Goal: Task Accomplishment & Management: Manage account settings

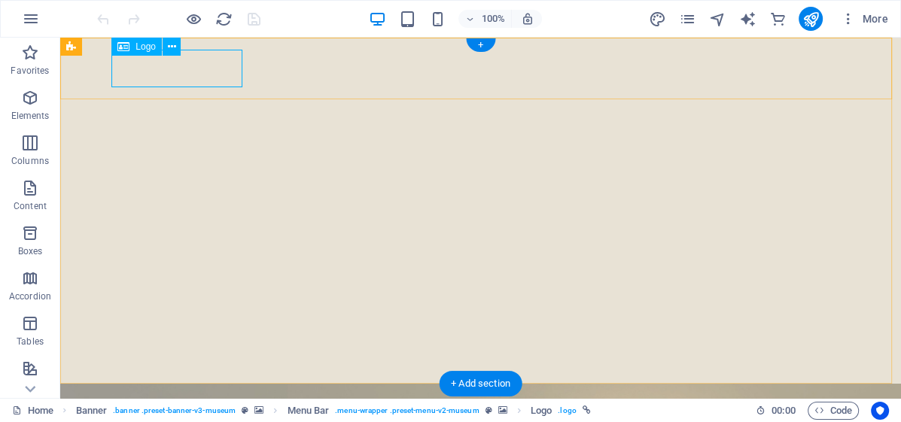
select select "px"
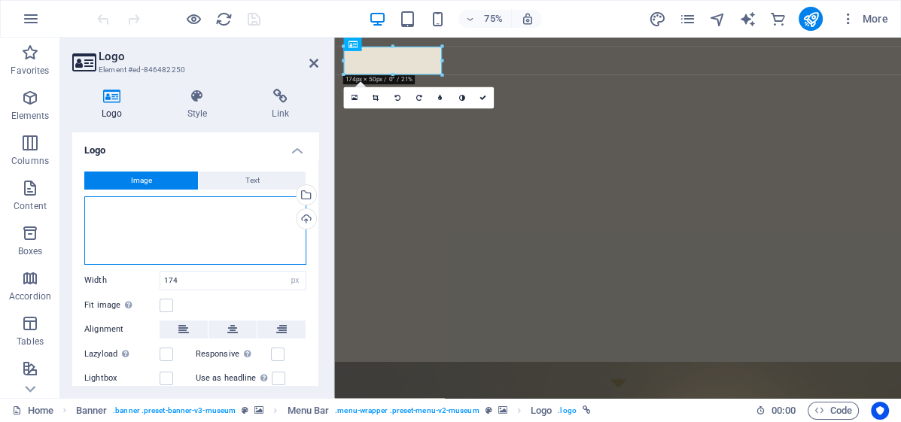
click at [212, 209] on div "Drag files here, click to choose files or select files from Files or our free s…" at bounding box center [195, 230] width 222 height 68
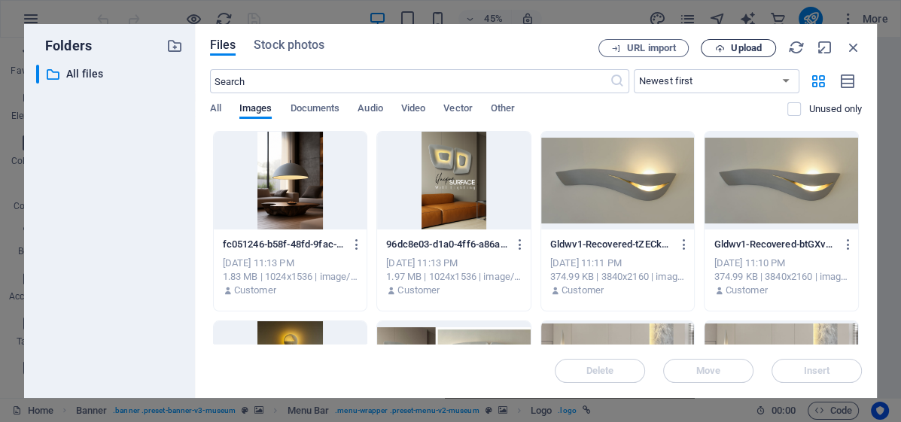
click at [722, 44] on icon "button" at bounding box center [720, 49] width 10 height 10
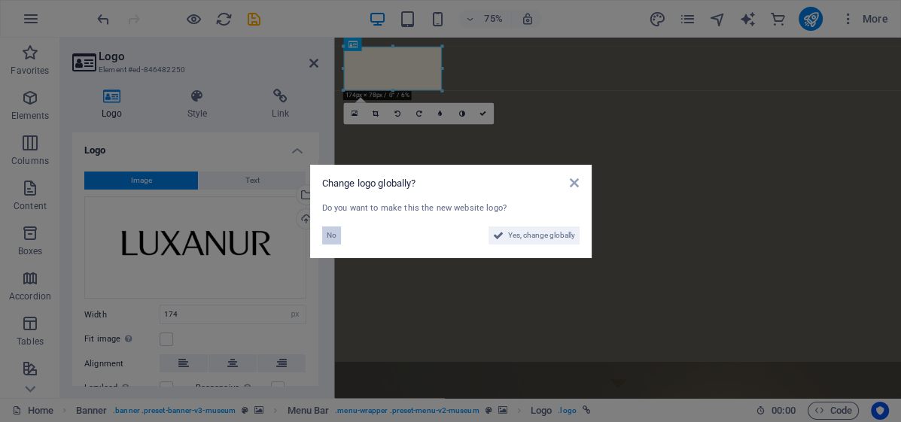
click at [332, 240] on span "No" at bounding box center [332, 235] width 10 height 18
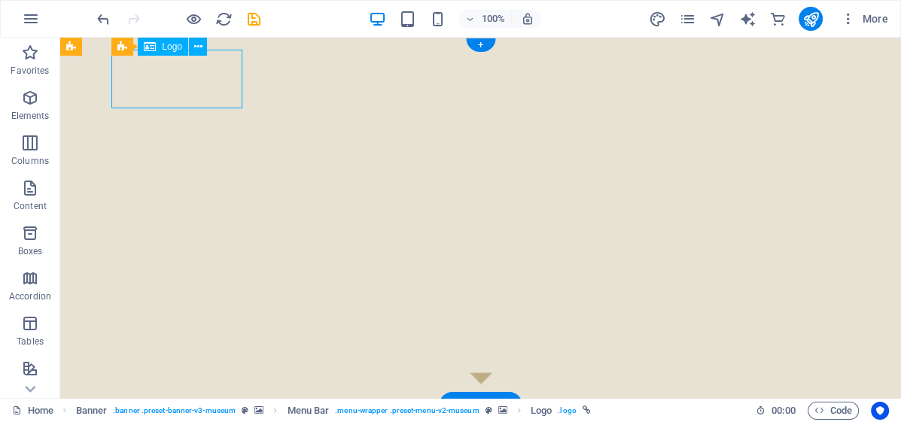
select select "px"
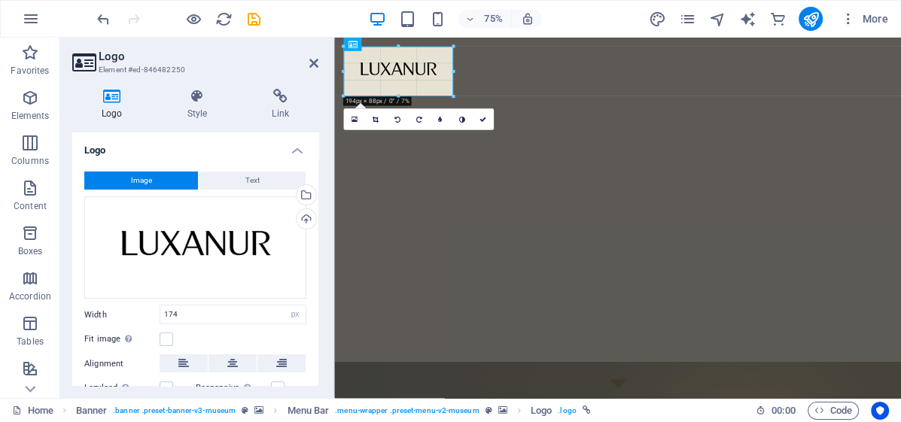
drag, startPoint x: 442, startPoint y: 93, endPoint x: 462, endPoint y: 103, distance: 22.2
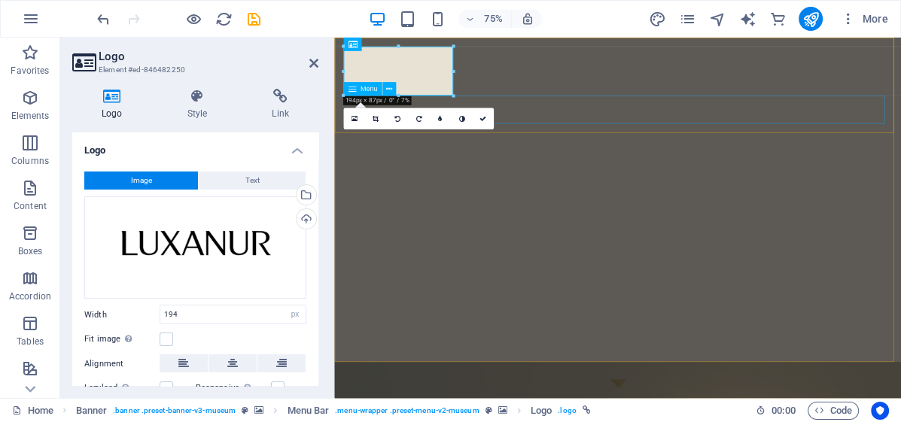
type input "174"
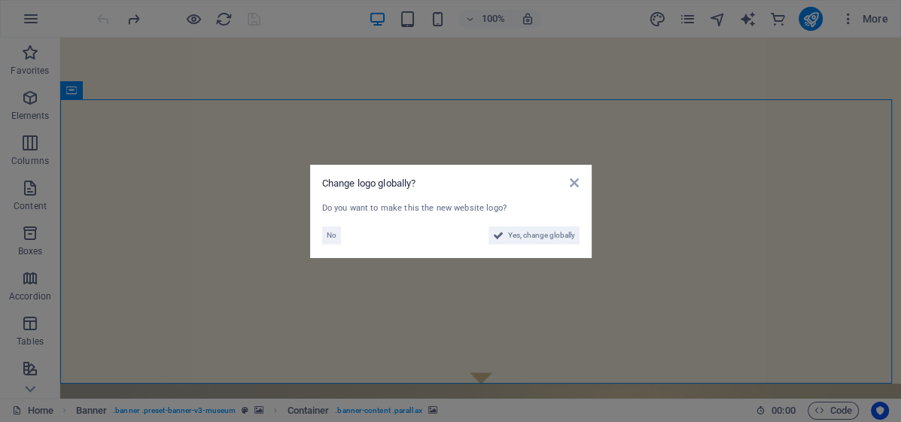
click at [285, 143] on aside "Change logo globally? Do you want to make this the new website logo? No Yes, ch…" at bounding box center [450, 211] width 901 height 422
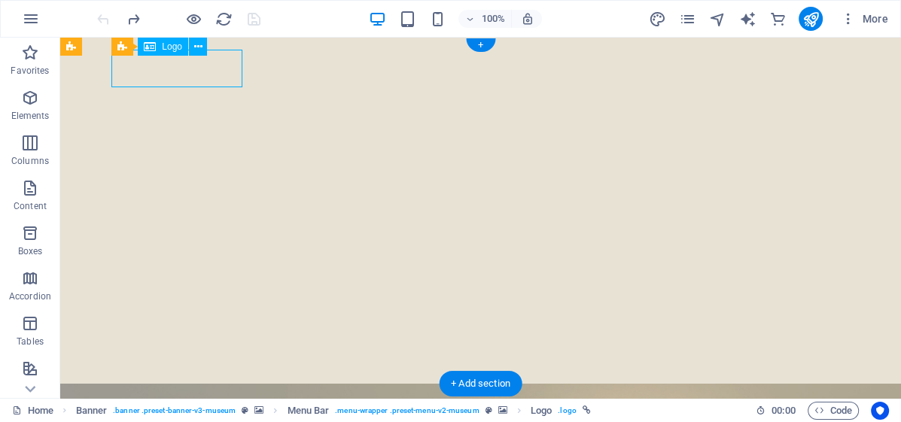
select select "px"
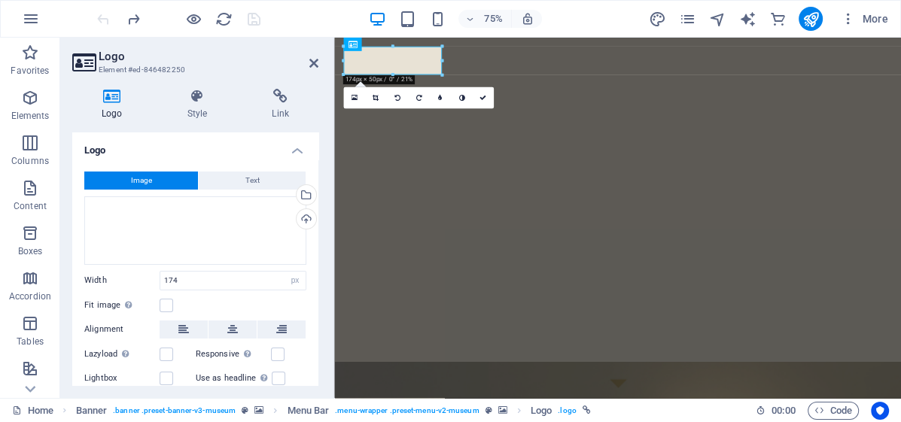
click at [147, 189] on span "Image" at bounding box center [141, 181] width 21 height 18
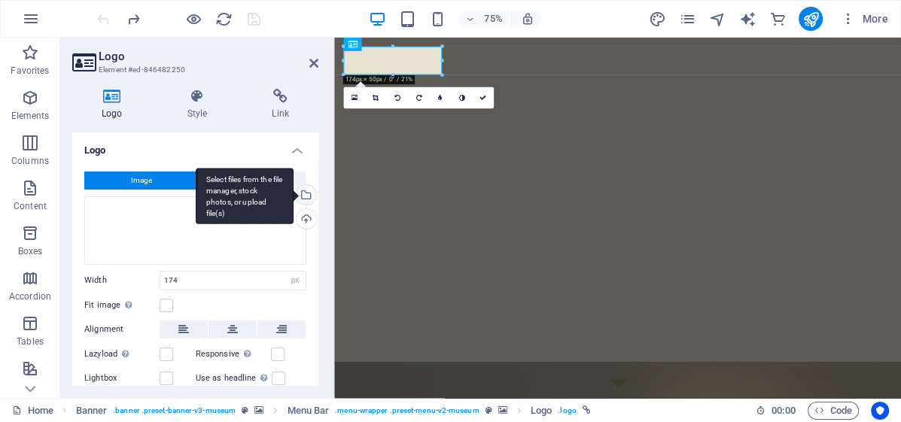
click at [293, 196] on div "Select files from the file manager, stock photos, or upload file(s)" at bounding box center [245, 196] width 98 height 56
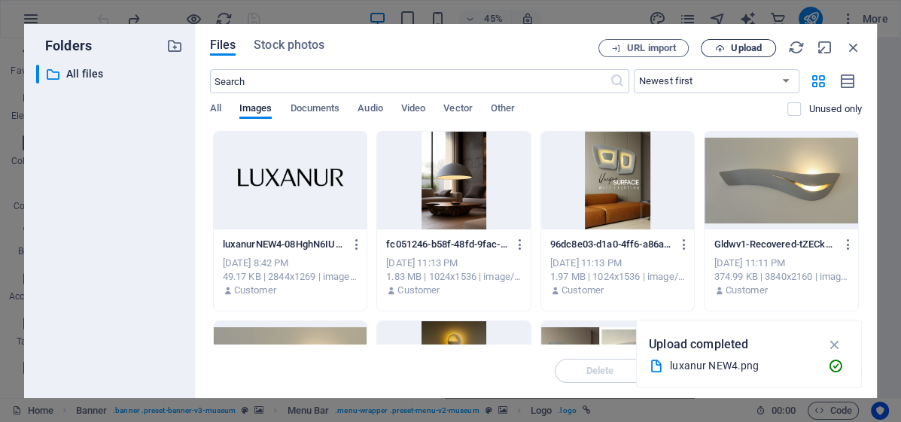
click at [731, 48] on span "Upload" at bounding box center [746, 48] width 31 height 9
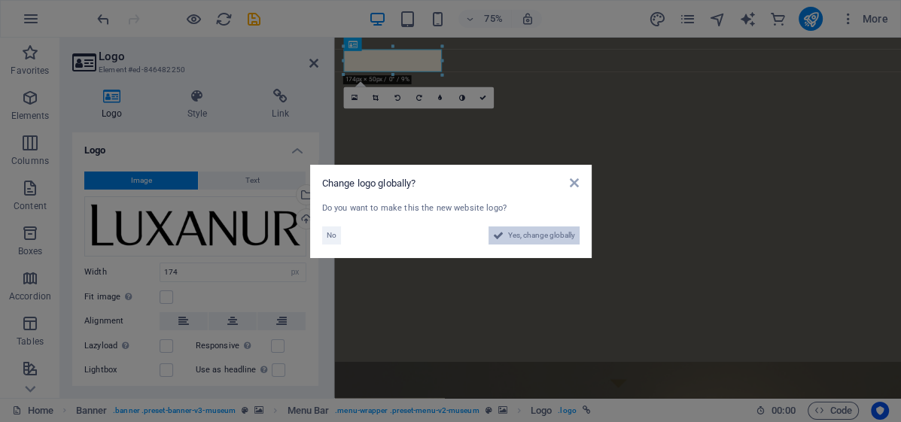
click at [488, 230] on button "Yes, change globally" at bounding box center [533, 235] width 91 height 18
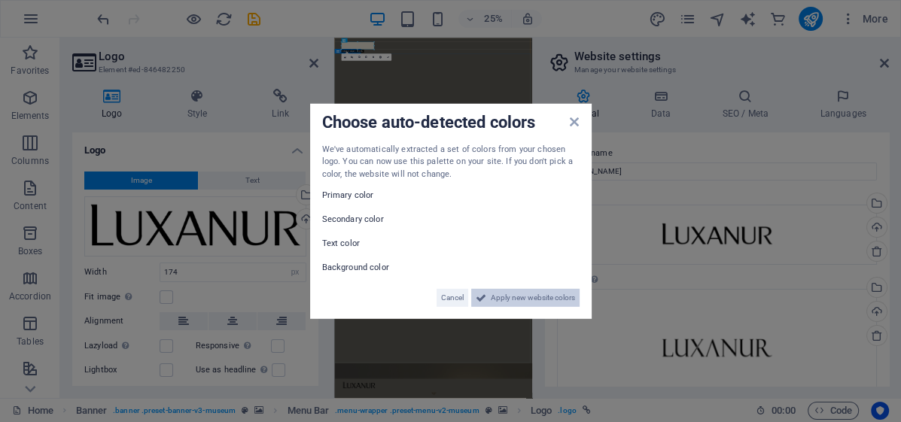
click at [536, 298] on span "Apply new website colors" at bounding box center [533, 298] width 84 height 18
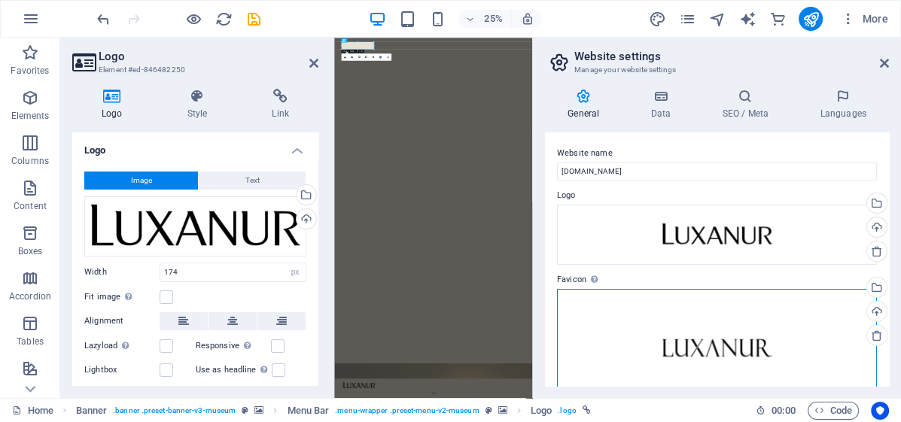
click at [728, 327] on div "Drag files here, click to choose files or select files from Files or our free s…" at bounding box center [717, 349] width 320 height 120
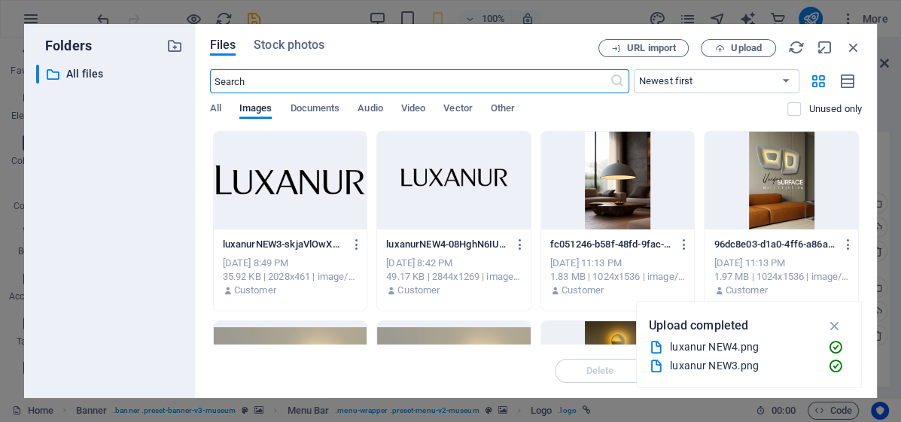
click at [286, 202] on div at bounding box center [290, 181] width 153 height 98
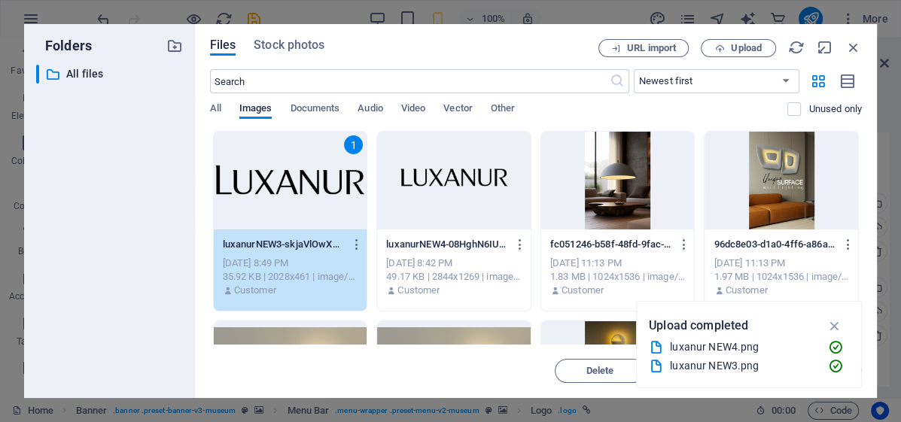
click at [279, 181] on div "1" at bounding box center [290, 181] width 153 height 98
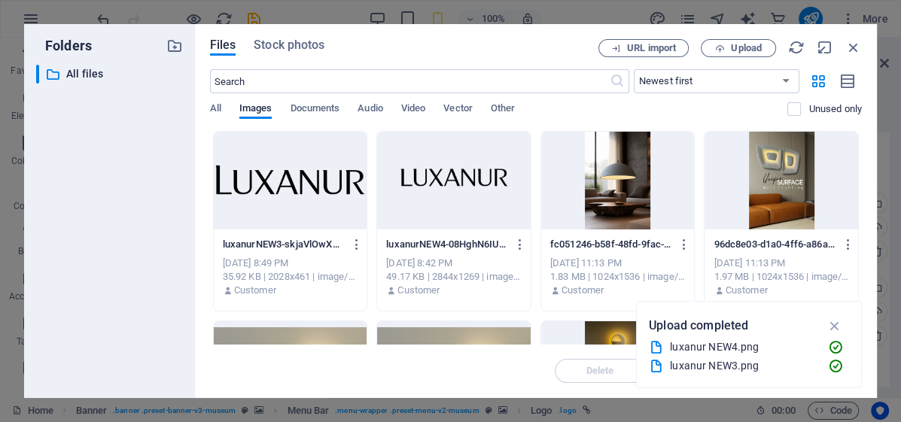
click at [279, 181] on div at bounding box center [290, 181] width 153 height 98
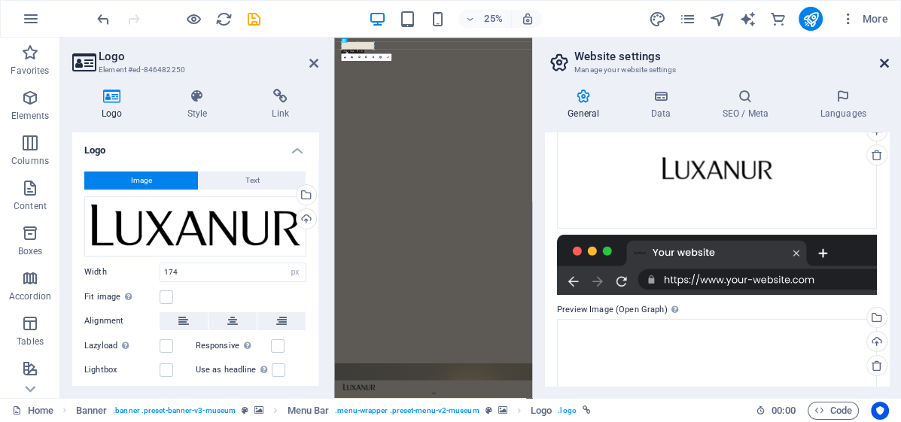
scroll to position [167, 0]
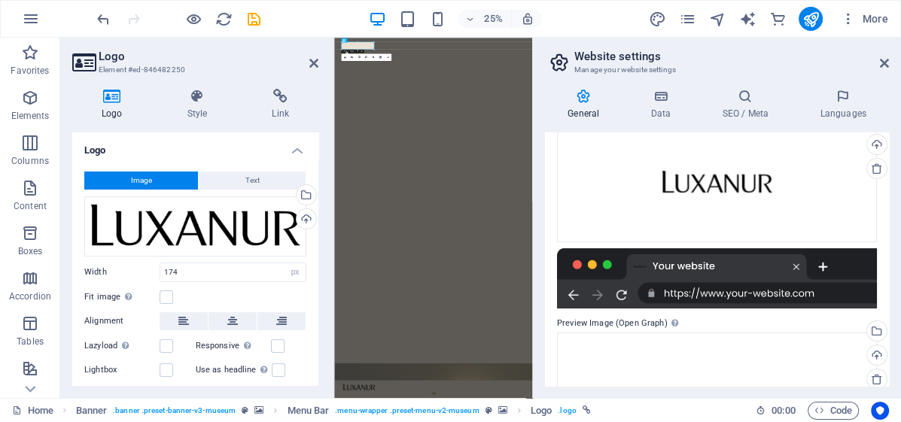
drag, startPoint x: 1002, startPoint y: 534, endPoint x: 1029, endPoint y: 515, distance: 33.0
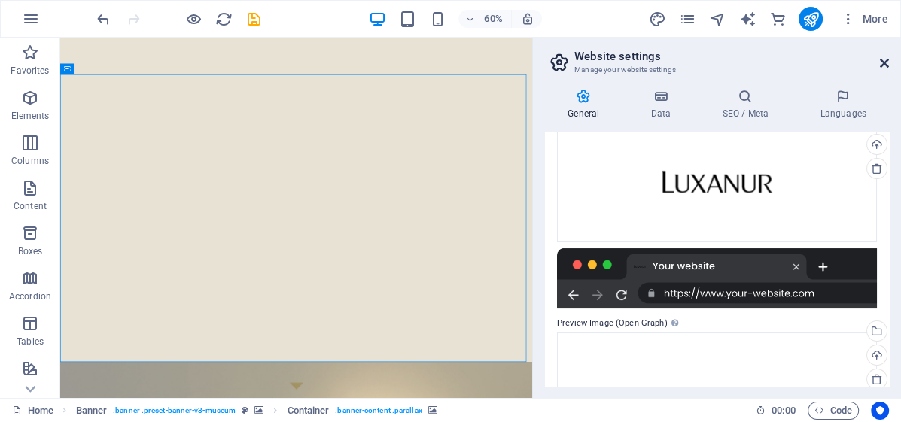
click at [884, 63] on icon at bounding box center [884, 63] width 9 height 12
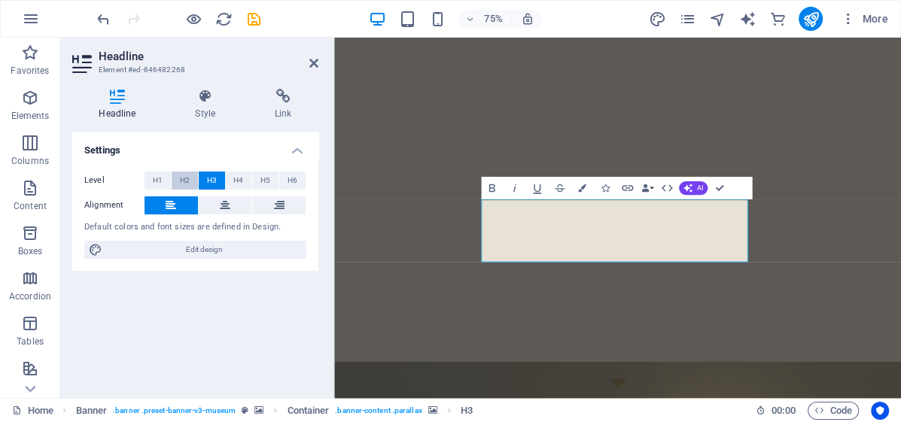
click at [181, 175] on span "H2" at bounding box center [185, 181] width 10 height 18
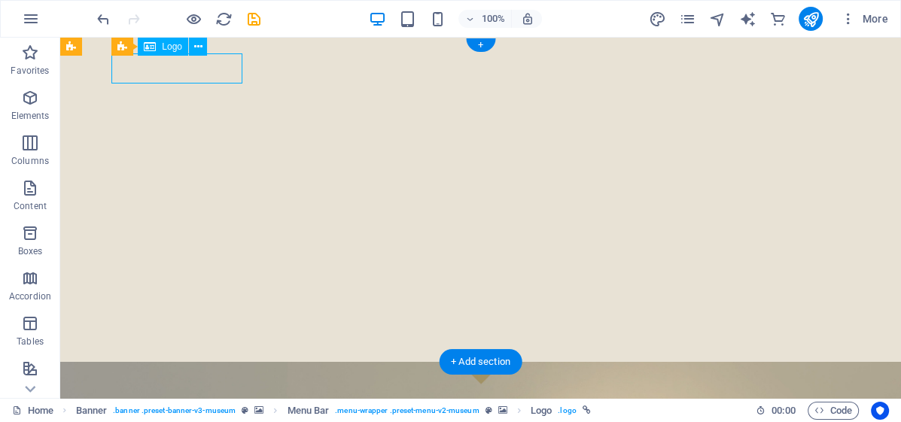
select select "px"
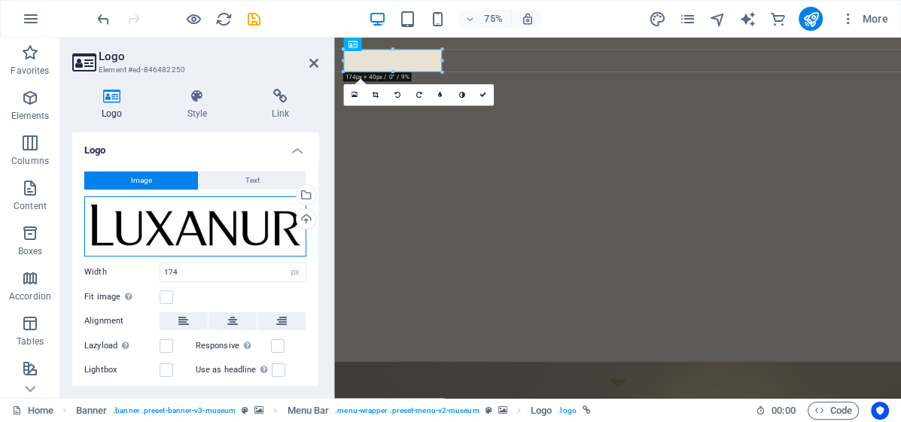
click at [271, 232] on div "Drag files here, click to choose files or select files from Files or our free s…" at bounding box center [195, 226] width 222 height 60
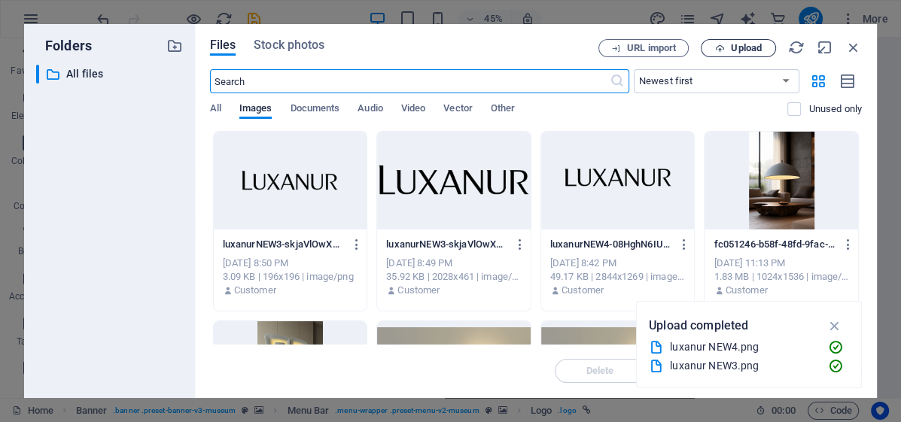
click at [735, 44] on span "Upload" at bounding box center [746, 48] width 31 height 9
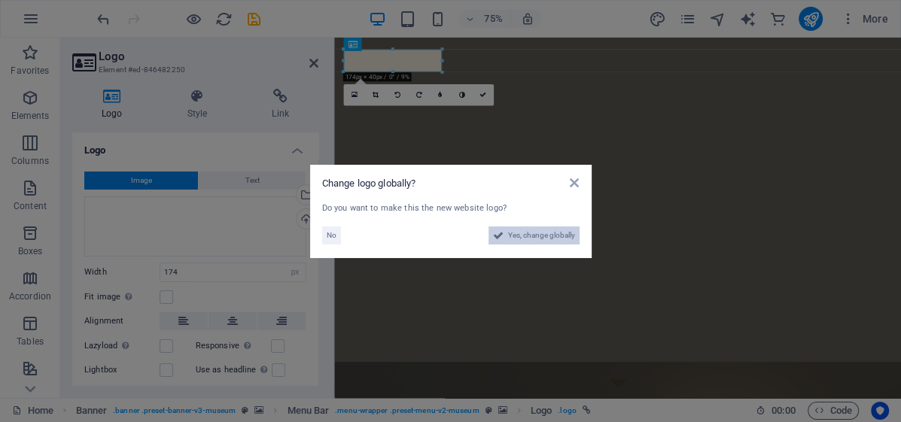
click at [525, 239] on span "Yes, change globally" at bounding box center [541, 235] width 67 height 18
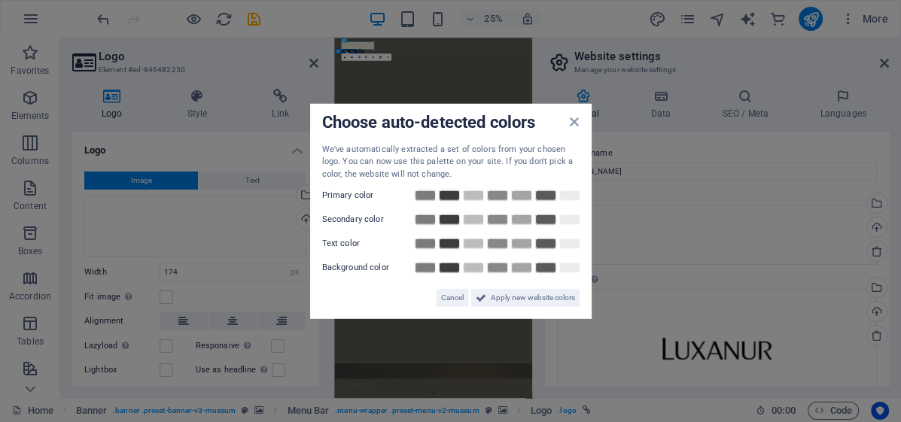
click at [398, 304] on div "Cancel Apply new website colors" at bounding box center [450, 292] width 257 height 30
click at [579, 122] on icon at bounding box center [574, 121] width 9 height 12
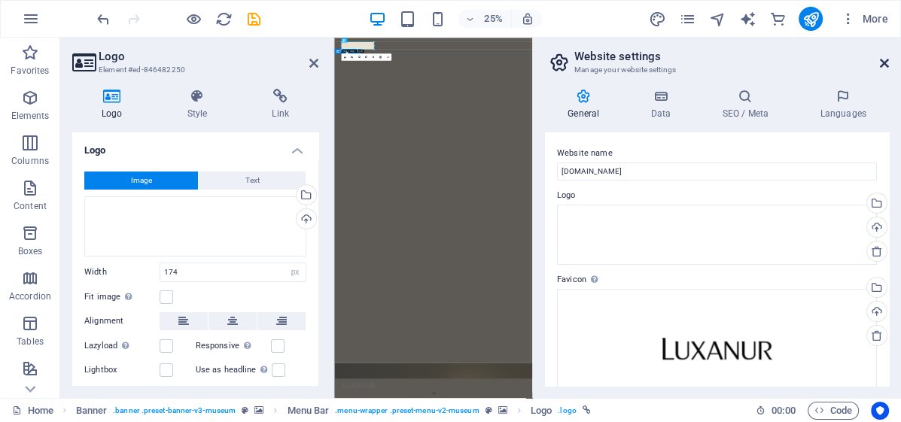
drag, startPoint x: 880, startPoint y: 68, endPoint x: 723, endPoint y: 41, distance: 159.6
click at [880, 68] on icon at bounding box center [884, 63] width 9 height 12
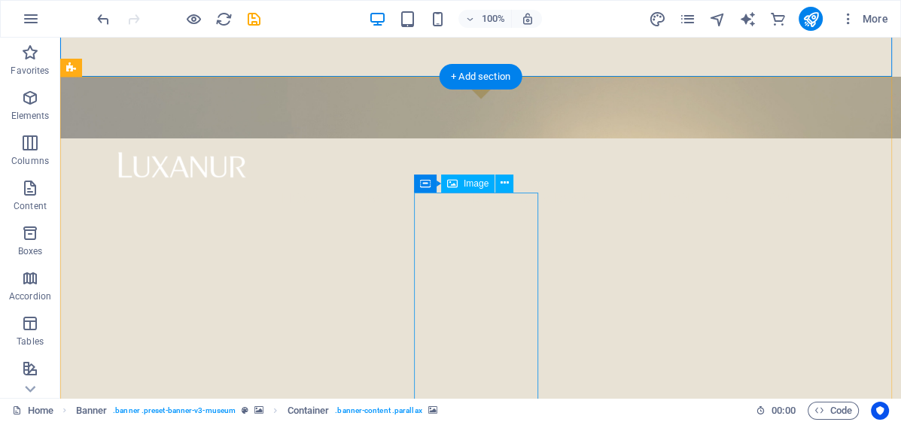
scroll to position [301, 0]
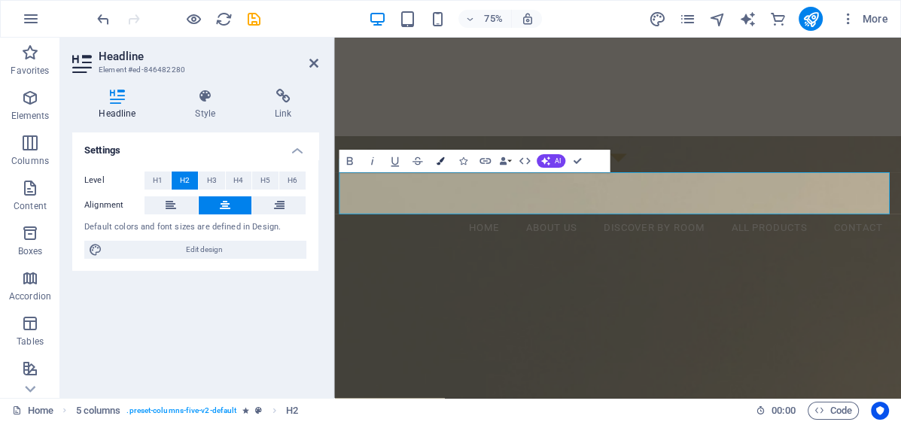
click at [441, 166] on button "Colors" at bounding box center [440, 161] width 22 height 23
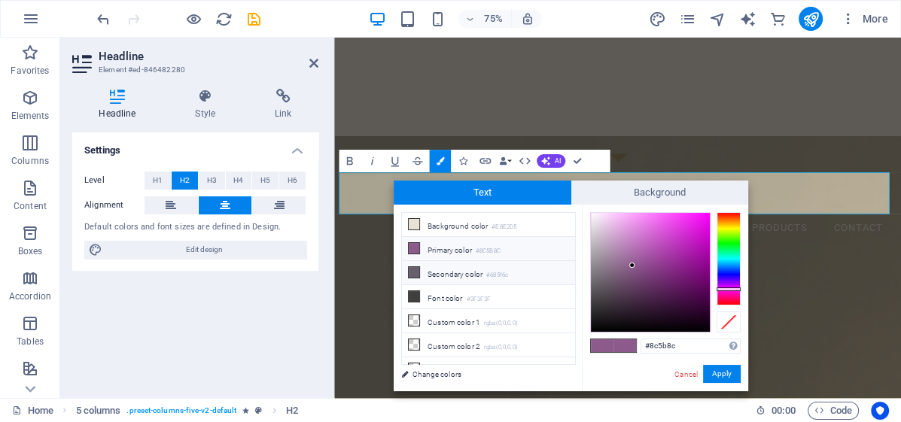
click at [413, 273] on icon at bounding box center [414, 272] width 11 height 11
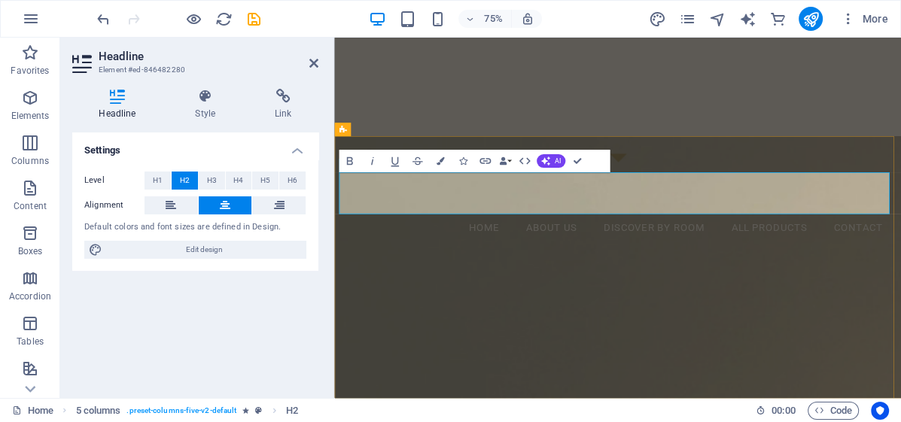
click at [439, 158] on icon "button" at bounding box center [440, 161] width 8 height 8
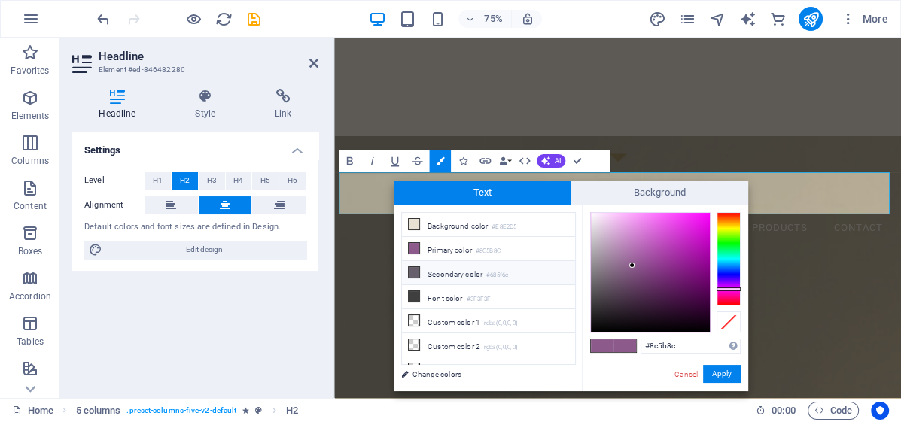
click at [414, 269] on icon at bounding box center [414, 272] width 11 height 11
type input "#685f6c"
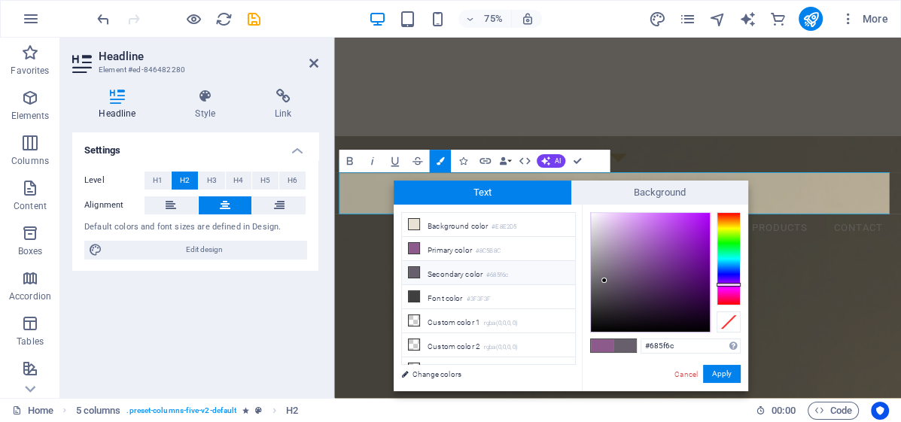
click at [453, 270] on li "Secondary color #685f6c" at bounding box center [488, 273] width 173 height 24
click at [453, 269] on li "Secondary color #685f6c" at bounding box center [488, 273] width 173 height 24
click at [474, 269] on li "Secondary color #685f6c" at bounding box center [488, 273] width 173 height 24
drag, startPoint x: 721, startPoint y: 374, endPoint x: 515, endPoint y: 445, distance: 217.5
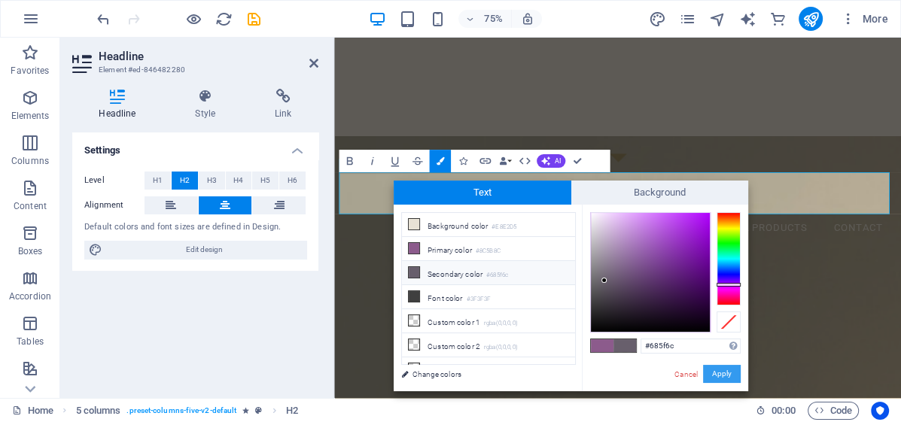
click at [721, 374] on button "Apply" at bounding box center [722, 374] width 38 height 18
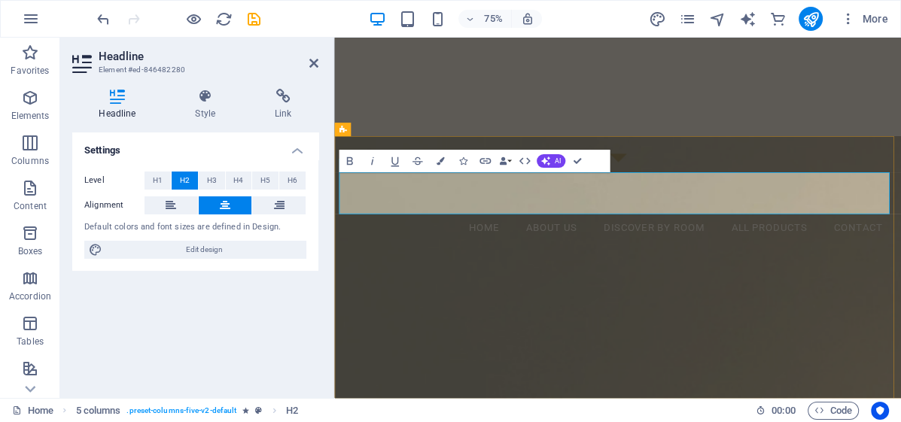
drag, startPoint x: 786, startPoint y: 263, endPoint x: 787, endPoint y: 248, distance: 15.1
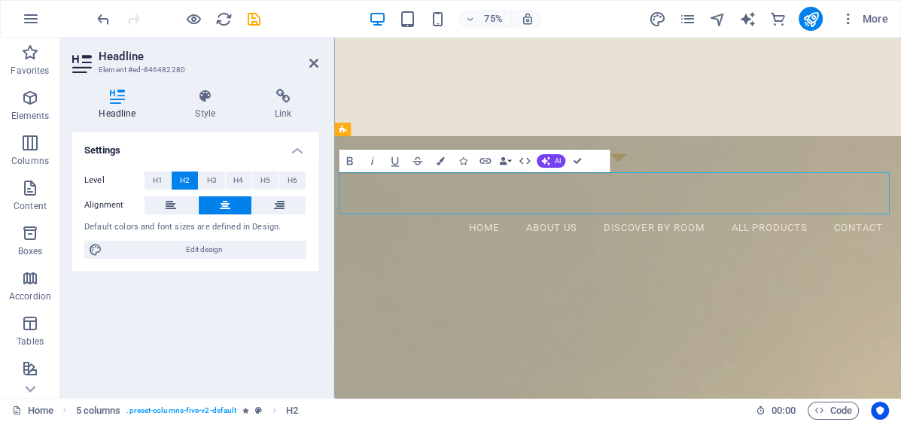
click at [209, 101] on icon at bounding box center [206, 96] width 74 height 15
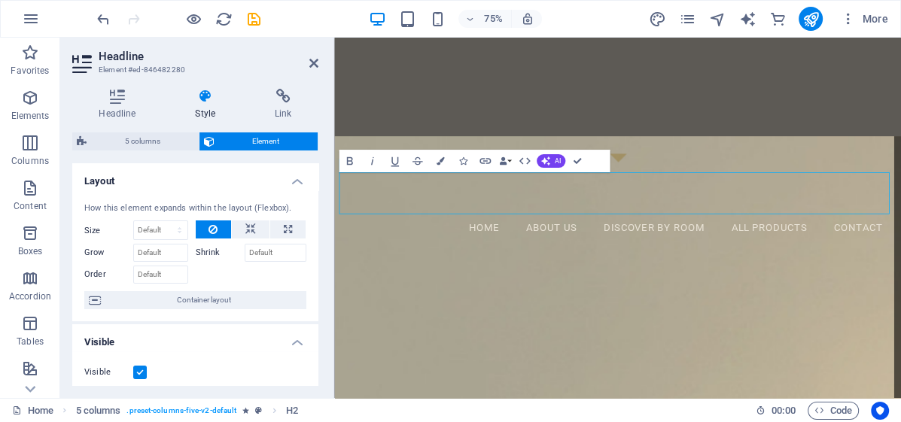
click at [132, 146] on span "5 columns" at bounding box center [142, 141] width 103 height 18
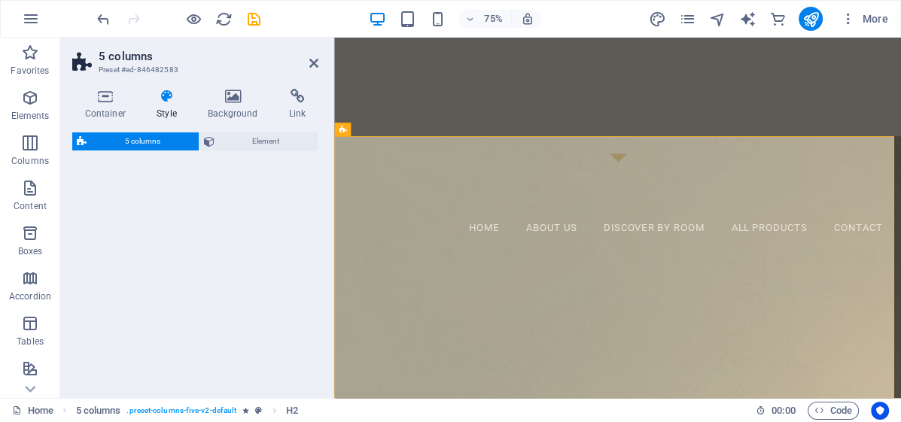
select select "rem"
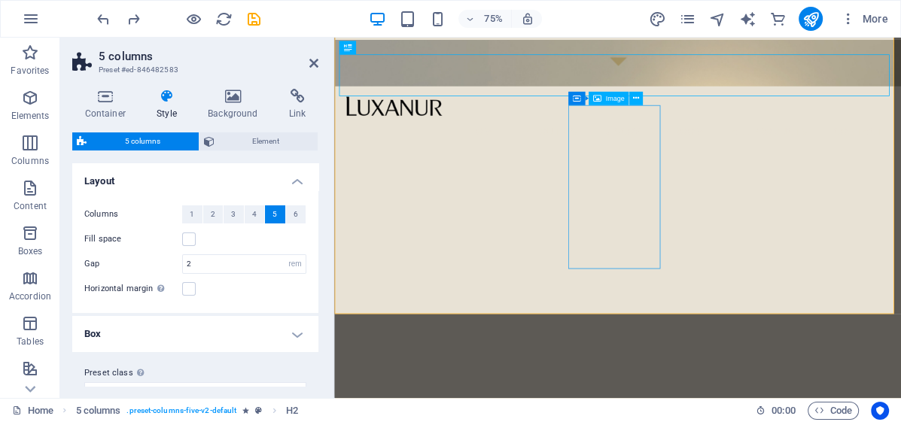
scroll to position [602, 0]
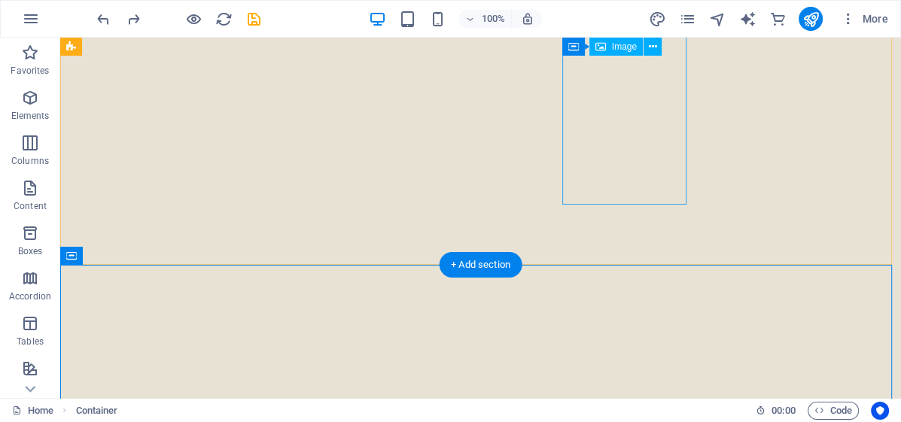
drag, startPoint x: 371, startPoint y: 251, endPoint x: 567, endPoint y: 197, distance: 202.8
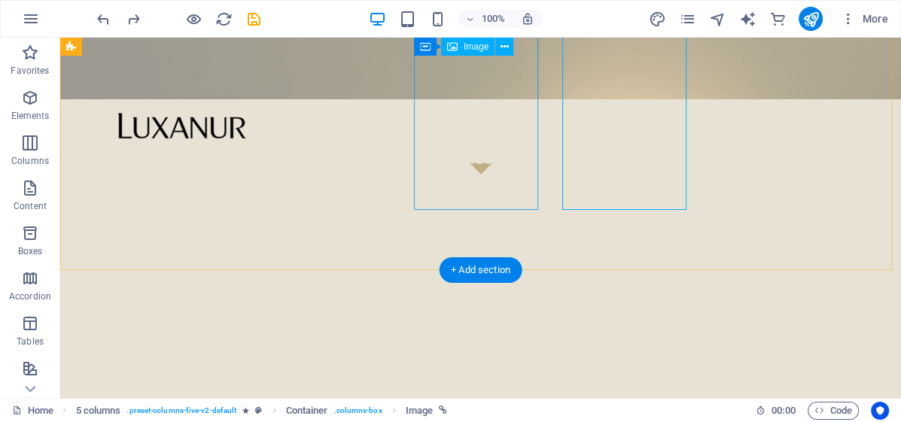
scroll to position [193, 0]
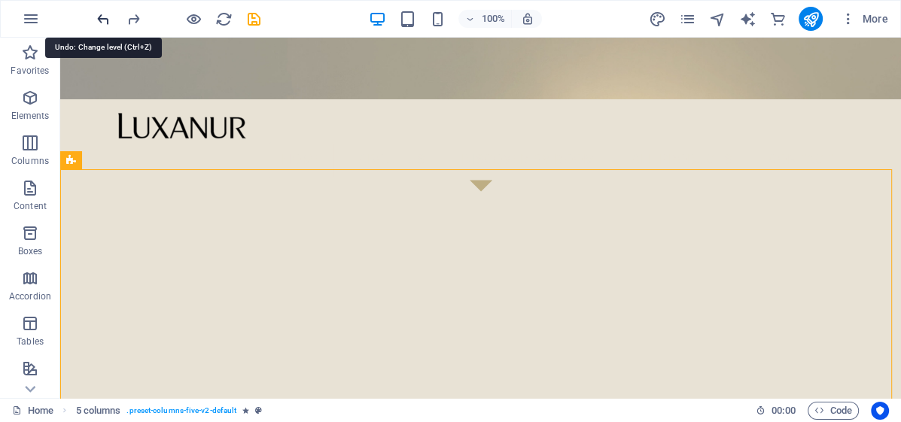
click at [108, 21] on icon "undo" at bounding box center [103, 19] width 17 height 17
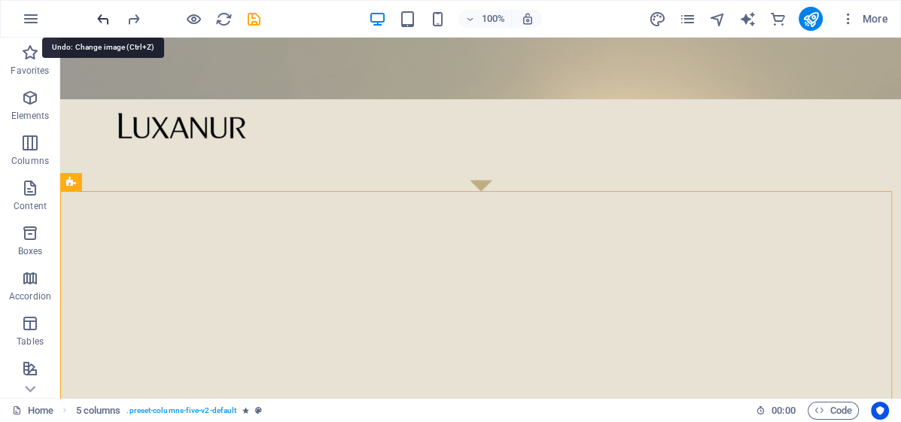
click at [108, 21] on icon "undo" at bounding box center [103, 19] width 17 height 17
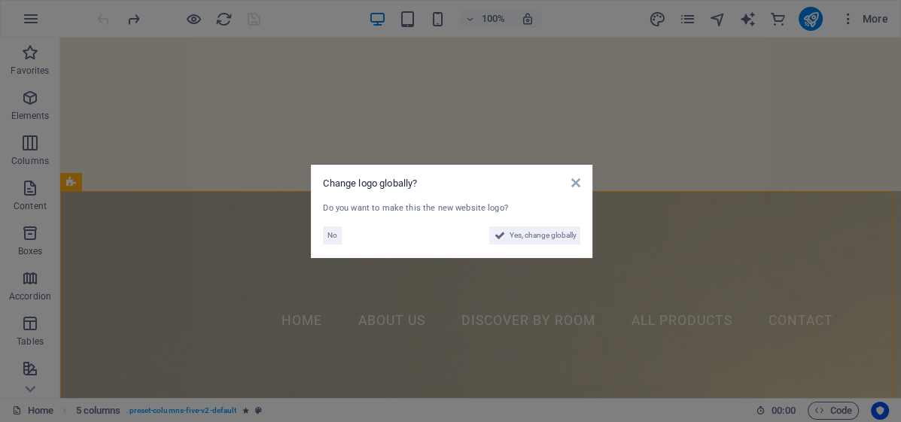
drag, startPoint x: 566, startPoint y: 184, endPoint x: 586, endPoint y: 196, distance: 23.6
click at [568, 184] on div "Change logo globally?" at bounding box center [451, 184] width 257 height 14
click at [583, 187] on div "Change logo globally? Do you want to make this the new website logo? No Yes, ch…" at bounding box center [451, 211] width 281 height 93
click at [572, 181] on icon at bounding box center [576, 183] width 9 height 12
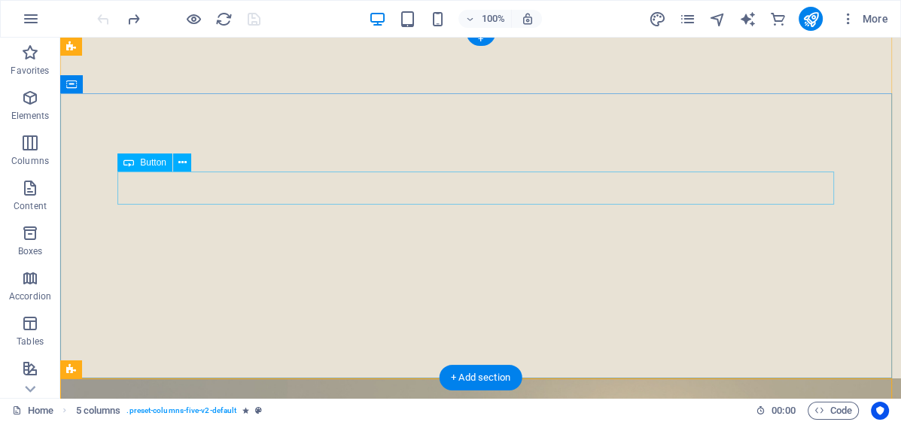
scroll to position [0, 0]
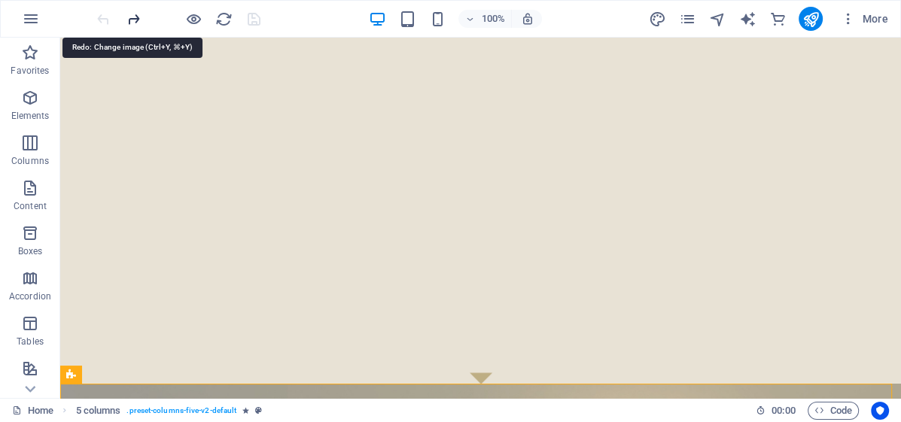
click at [127, 16] on icon "redo" at bounding box center [133, 19] width 17 height 17
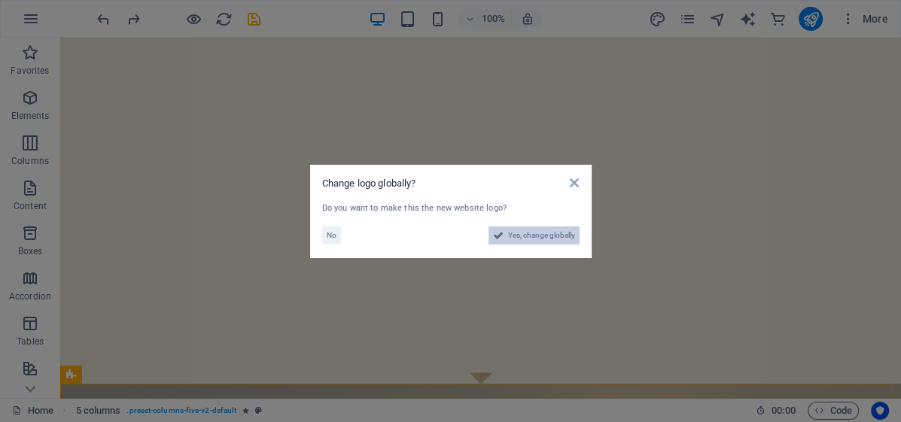
drag, startPoint x: 520, startPoint y: 238, endPoint x: 766, endPoint y: 327, distance: 261.6
click at [520, 238] on span "Yes, change globally" at bounding box center [541, 235] width 67 height 18
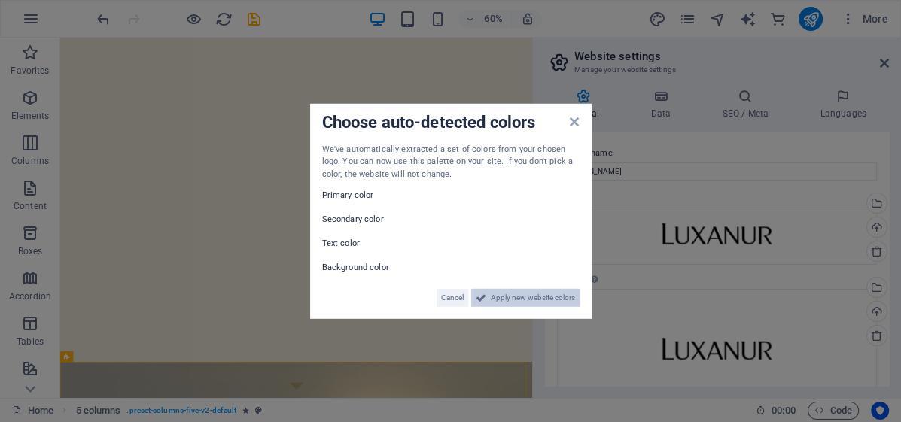
click at [543, 298] on span "Apply new website colors" at bounding box center [533, 298] width 84 height 18
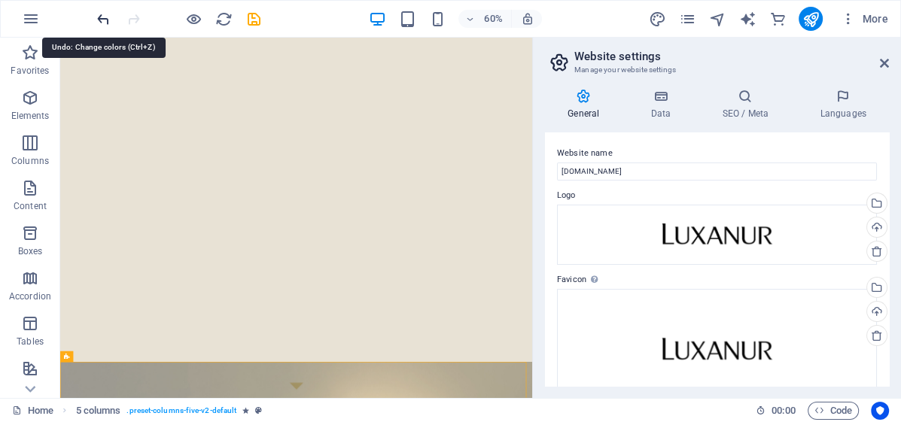
click at [107, 23] on icon "undo" at bounding box center [103, 19] width 17 height 17
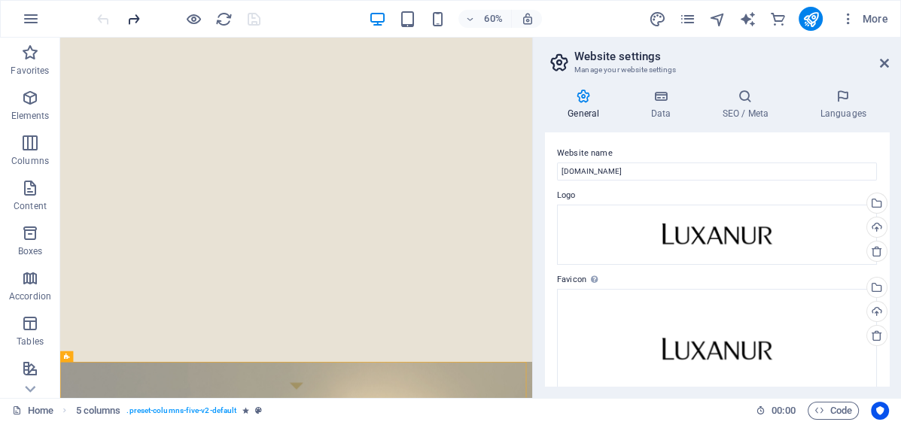
click at [134, 20] on icon "redo" at bounding box center [133, 19] width 17 height 17
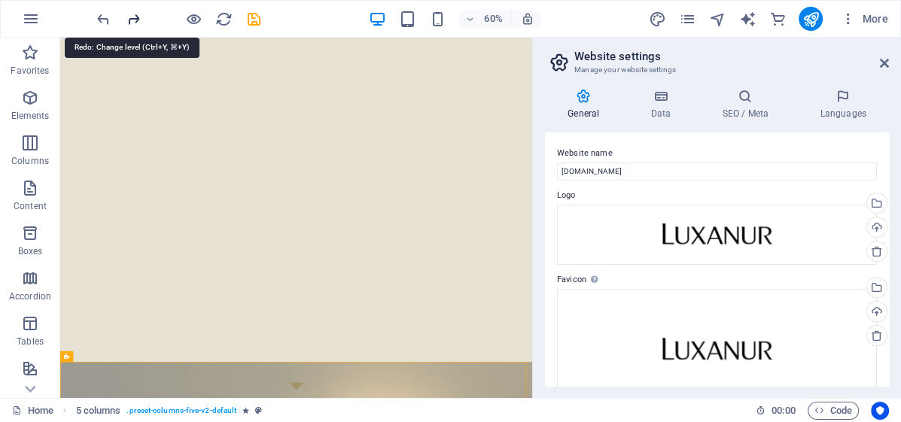
click at [134, 20] on icon "redo" at bounding box center [133, 19] width 17 height 17
click at [135, 17] on icon "redo" at bounding box center [133, 19] width 17 height 17
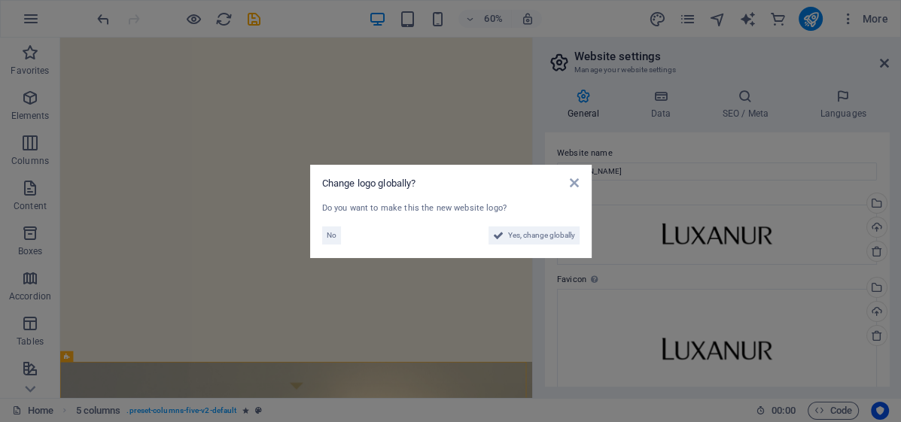
click at [542, 240] on span "Yes, change globally" at bounding box center [541, 235] width 67 height 18
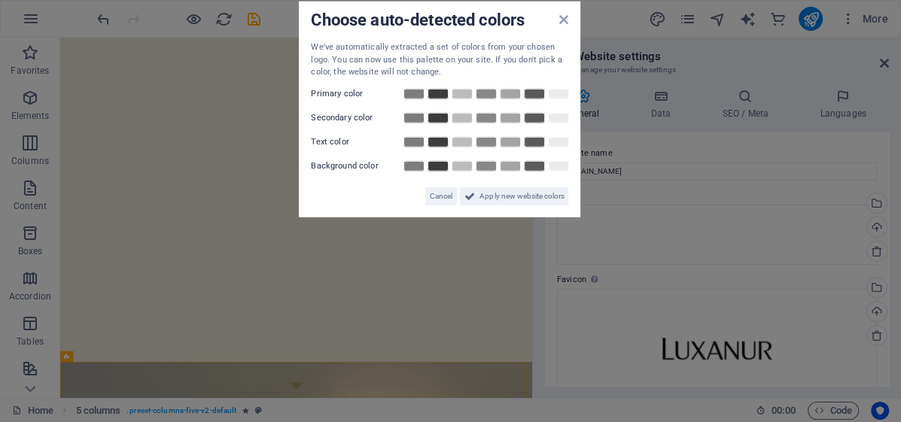
drag, startPoint x: 576, startPoint y: 124, endPoint x: 383, endPoint y: 258, distance: 235.2
click at [441, 216] on div "Choose auto-detected colors We've automatically extracted a set of colors from …" at bounding box center [439, 110] width 281 height 216
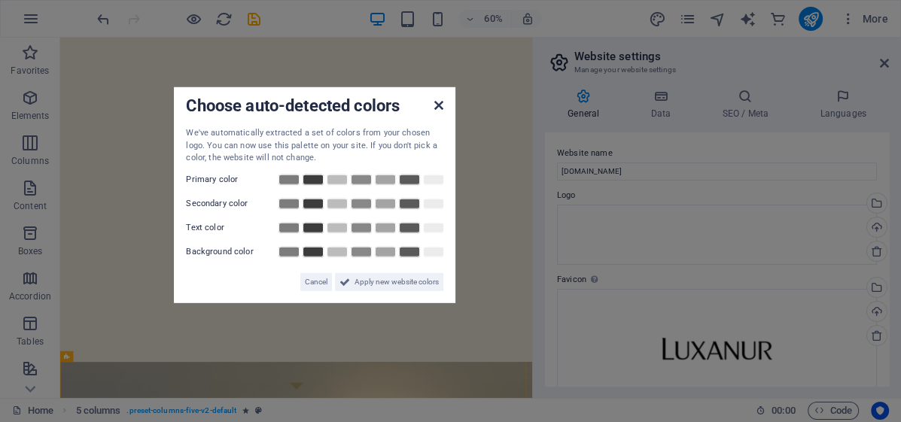
click at [439, 107] on icon at bounding box center [438, 105] width 9 height 12
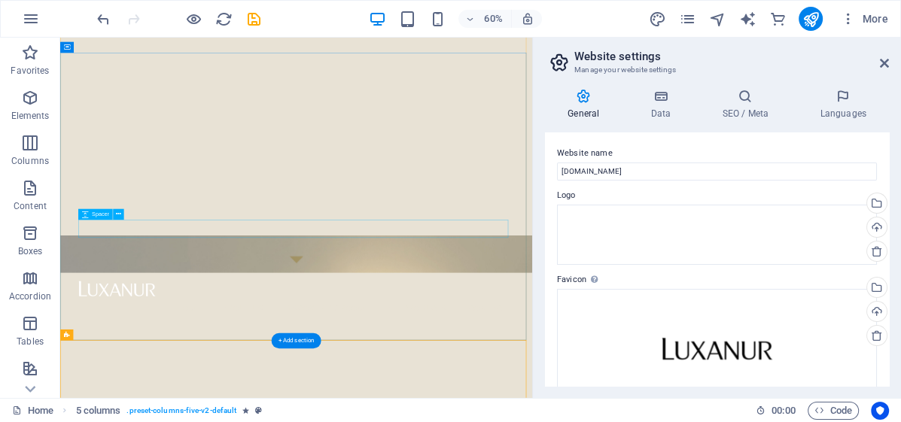
scroll to position [241, 0]
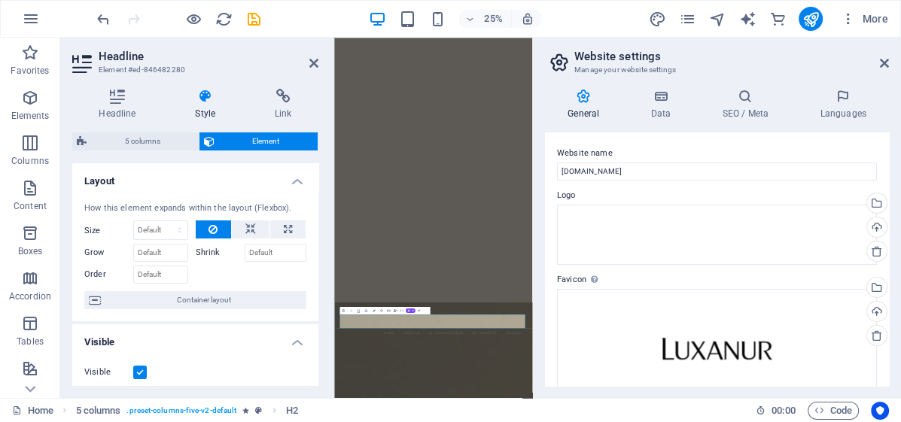
click at [895, 61] on aside "Website settings Manage your website settings General Data SEO / Meta Languages…" at bounding box center [716, 218] width 369 height 360
drag, startPoint x: 889, startPoint y: 62, endPoint x: 880, endPoint y: 64, distance: 9.3
click at [881, 64] on aside "Website settings Manage your website settings General Data SEO / Meta Languages…" at bounding box center [716, 218] width 369 height 360
click at [880, 64] on icon at bounding box center [884, 63] width 9 height 12
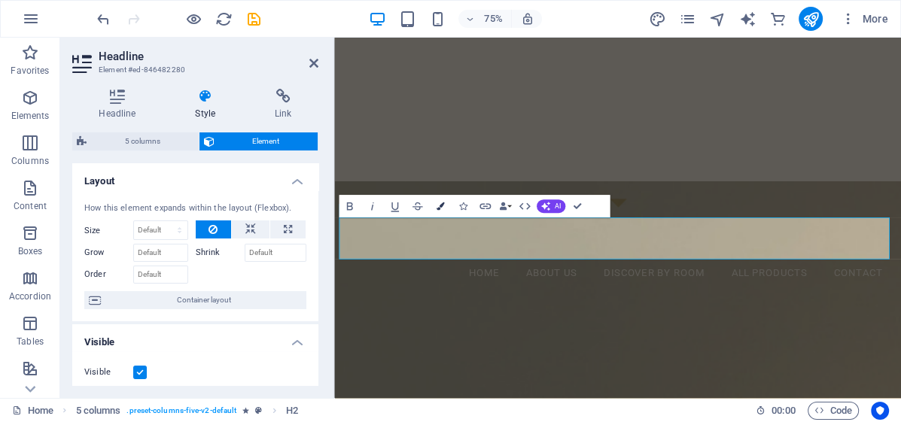
click at [441, 206] on icon "button" at bounding box center [440, 206] width 8 height 8
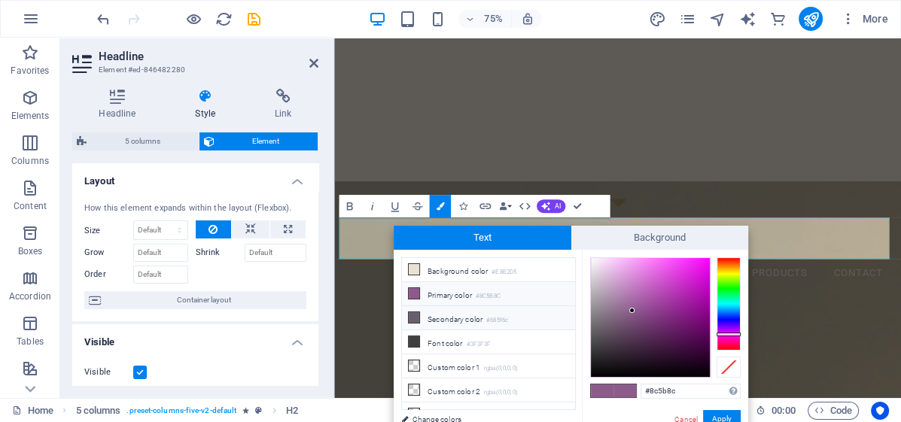
click at [421, 312] on li "Secondary color #685f6c" at bounding box center [488, 318] width 173 height 24
type input "#685f6c"
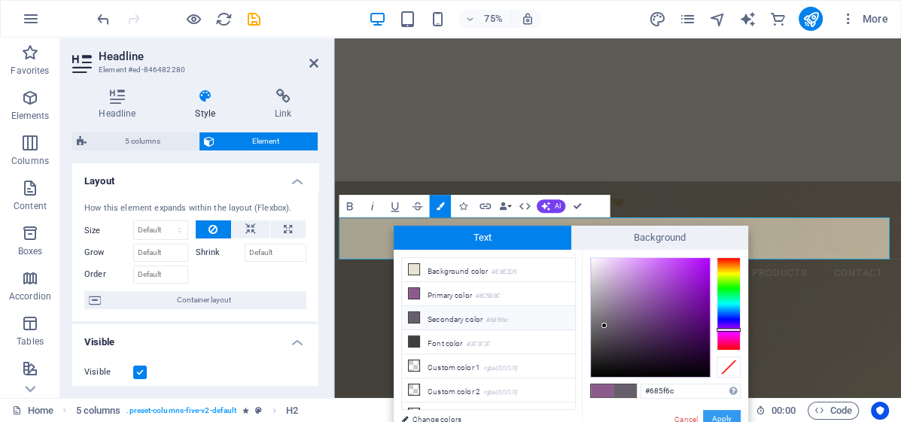
click at [714, 415] on button "Apply" at bounding box center [722, 419] width 38 height 18
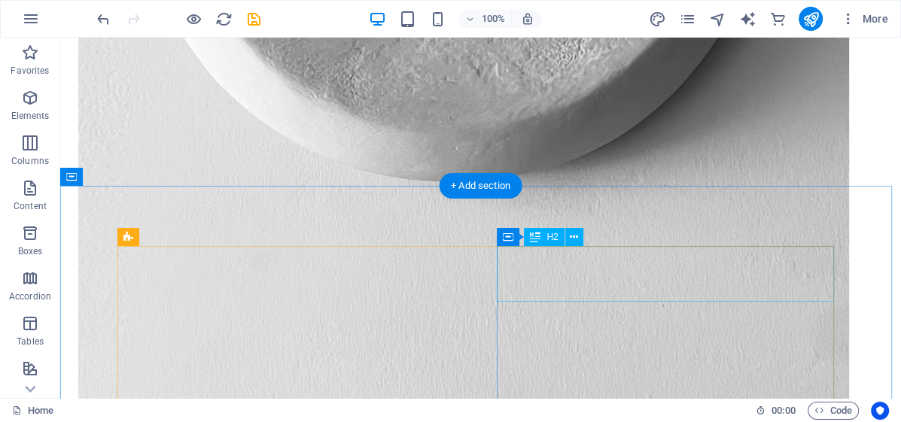
scroll to position [1998, 0]
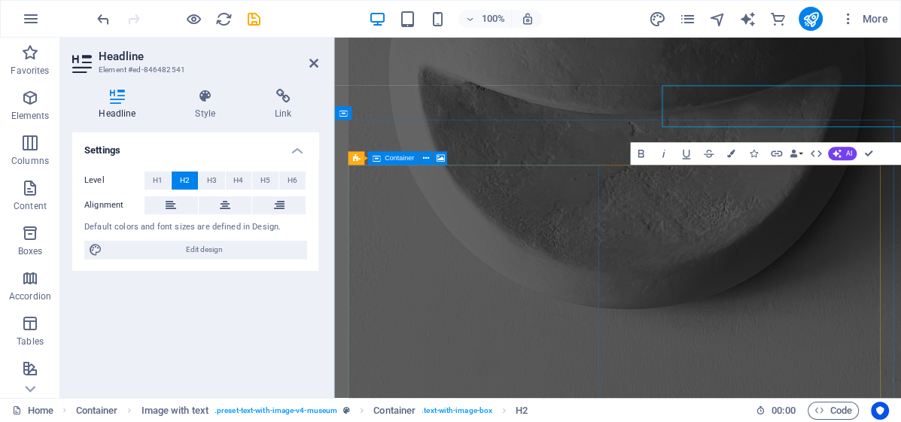
scroll to position [2105, 0]
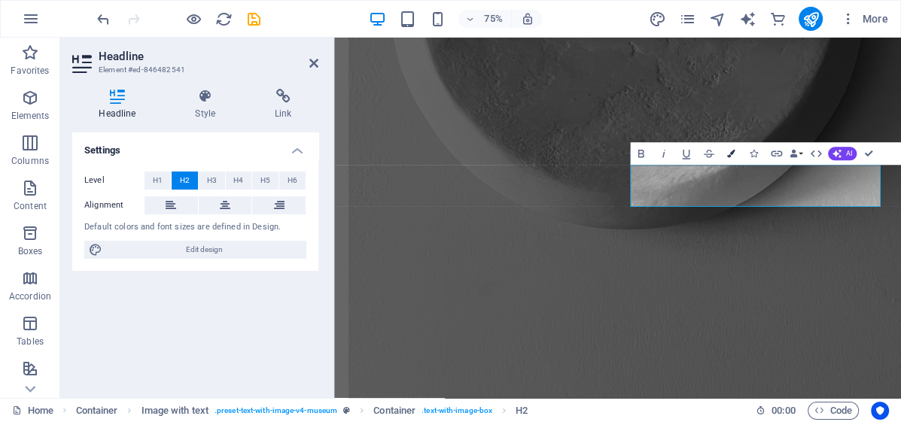
click at [729, 157] on icon "button" at bounding box center [731, 154] width 8 height 8
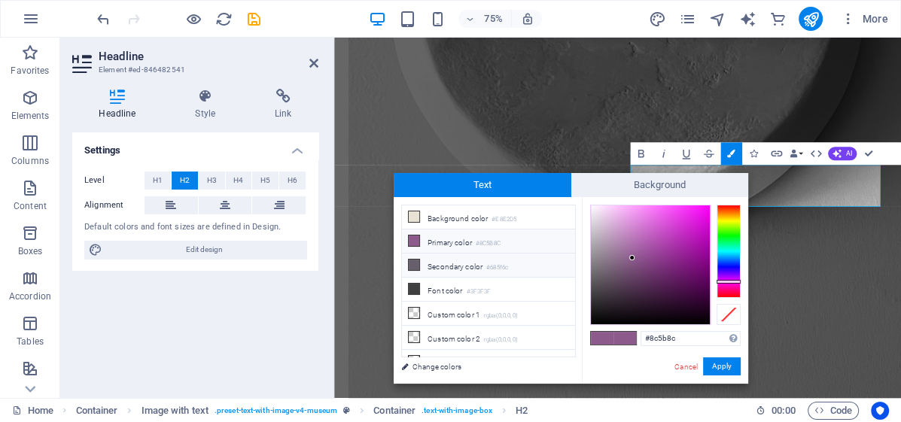
click at [463, 264] on li "Secondary color #685f6c" at bounding box center [488, 266] width 173 height 24
type input "#685f6c"
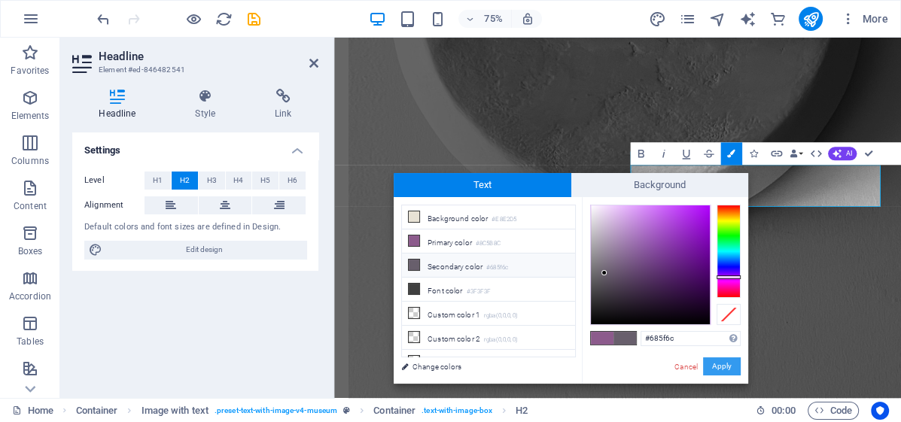
click at [720, 366] on button "Apply" at bounding box center [722, 366] width 38 height 18
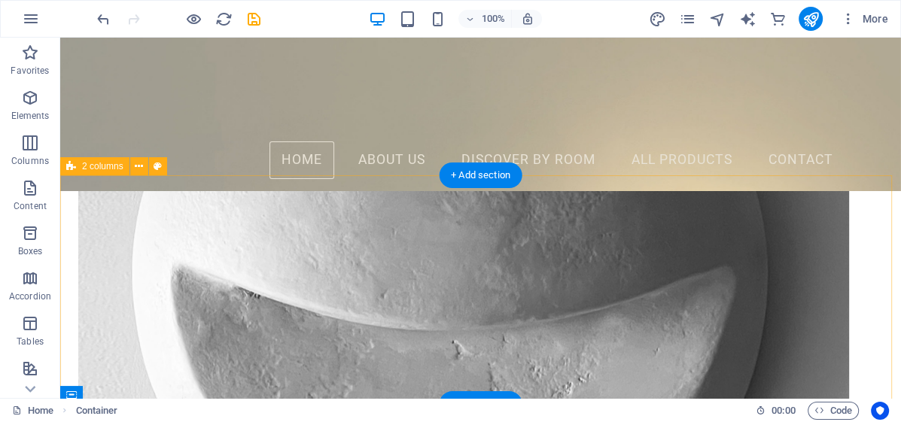
scroll to position [1457, 0]
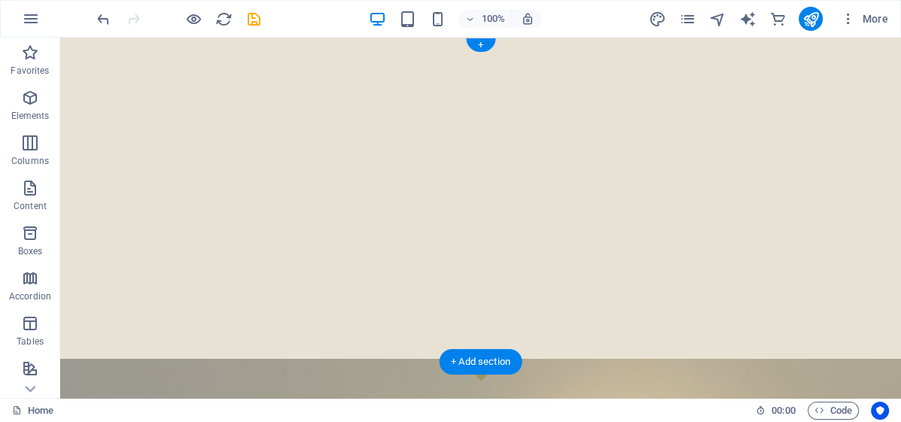
scroll to position [0, 0]
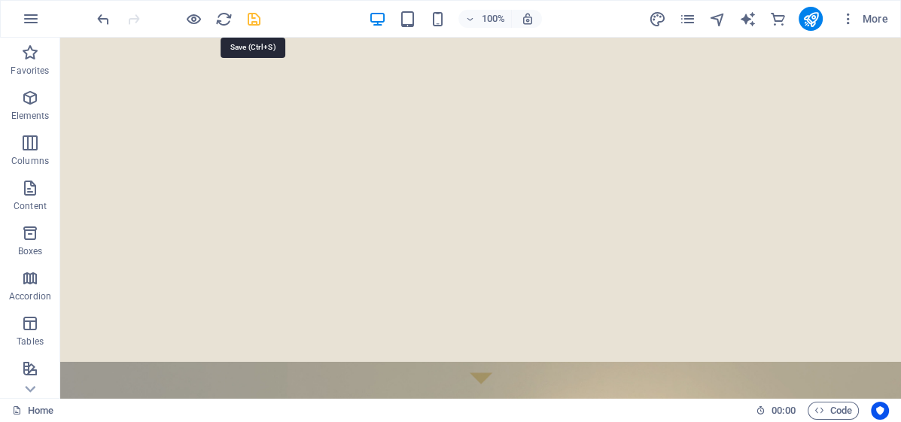
click at [260, 19] on icon "save" at bounding box center [253, 19] width 17 height 17
checkbox input "false"
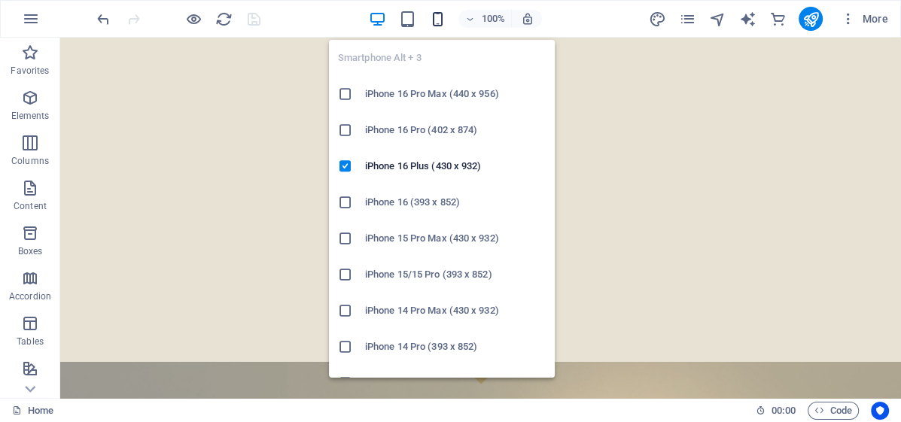
click at [436, 20] on icon "button" at bounding box center [437, 19] width 17 height 17
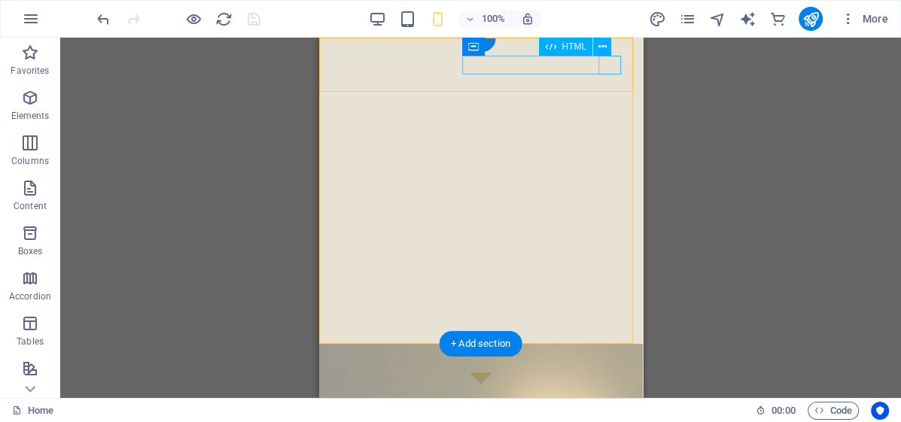
click at [612, 410] on div at bounding box center [479, 419] width 299 height 19
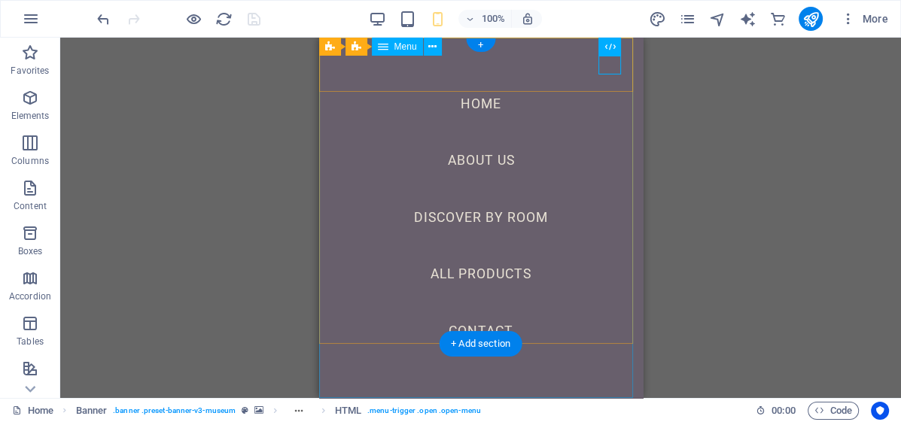
click at [514, 58] on nav "Home About Us Discover By Room All Products Contact" at bounding box center [480, 218] width 324 height 360
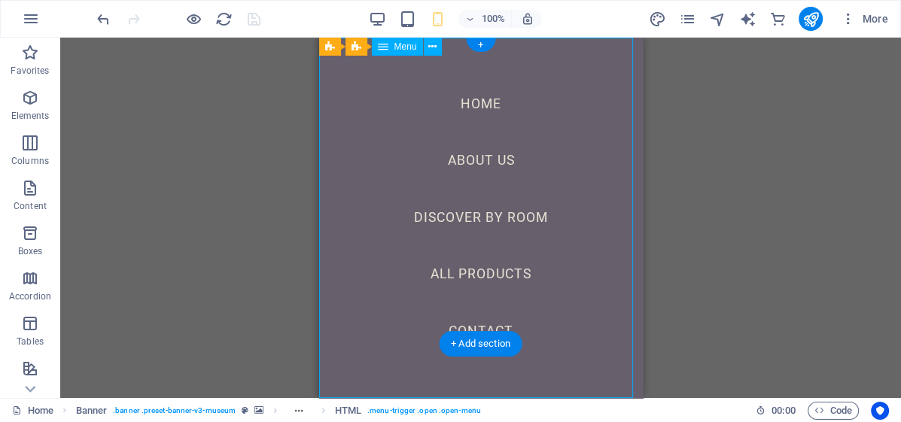
click at [514, 58] on nav "Home About Us Discover By Room All Products Contact" at bounding box center [480, 218] width 324 height 360
select select
select select "1"
select select
select select "2"
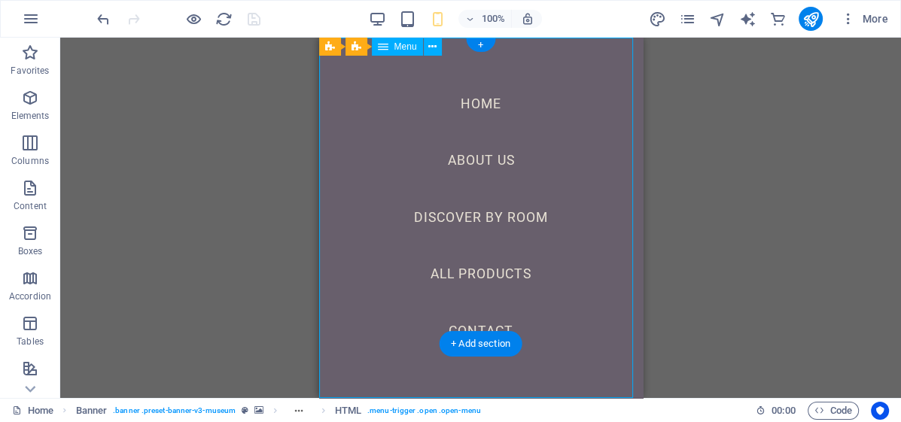
select select
select select "4"
select select
select select "5"
select select
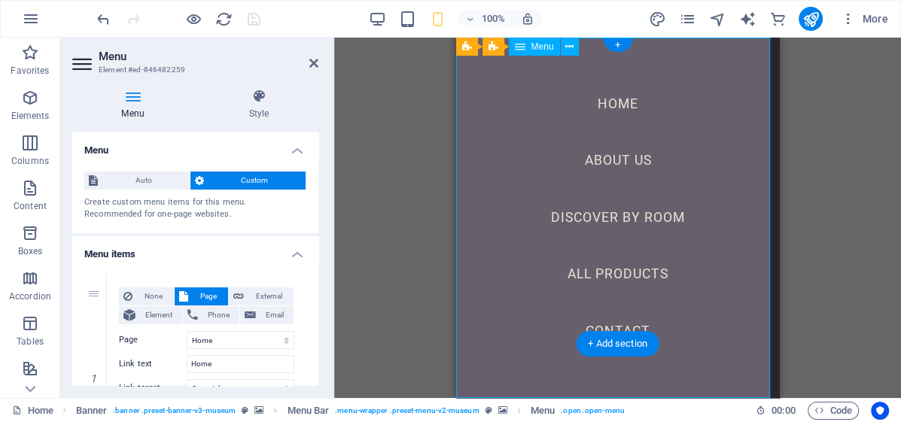
click at [506, 138] on nav "Home About Us Discover By Room All Products Contact" at bounding box center [617, 218] width 324 height 360
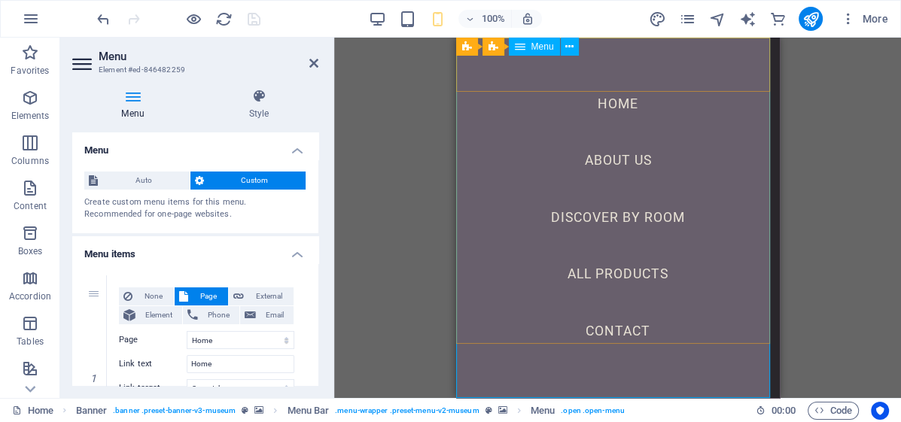
click at [494, 80] on nav "Home About Us Discover By Room All Products Contact" at bounding box center [617, 218] width 324 height 360
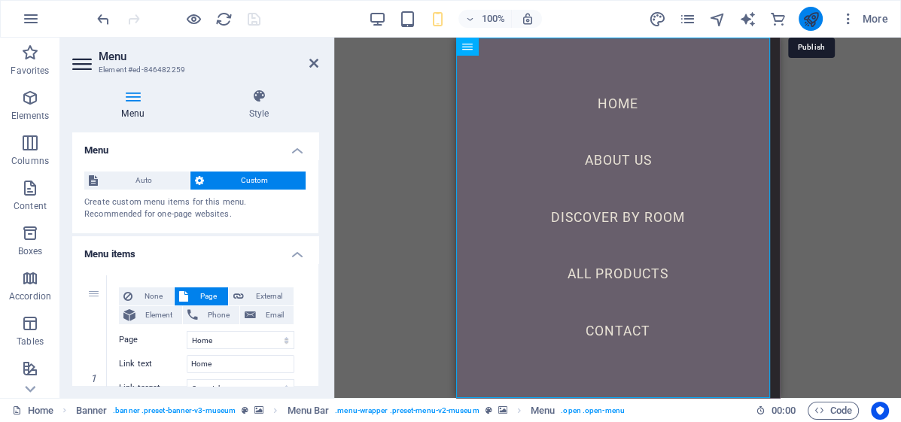
click at [812, 18] on icon "publish" at bounding box center [809, 19] width 17 height 17
